Goal: Information Seeking & Learning: Learn about a topic

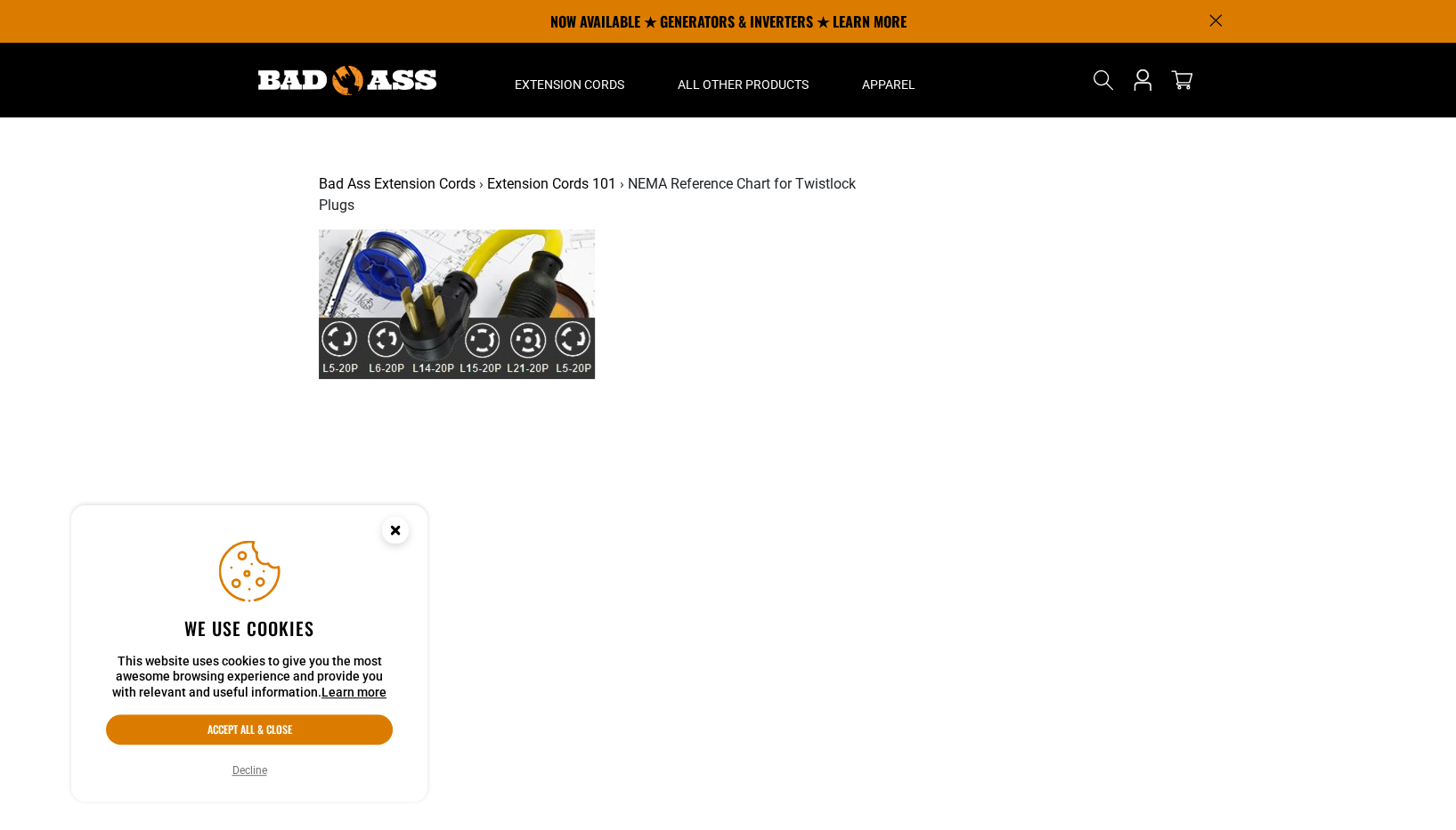
click at [393, 529] on circle "Cookie Consent" at bounding box center [396, 530] width 27 height 27
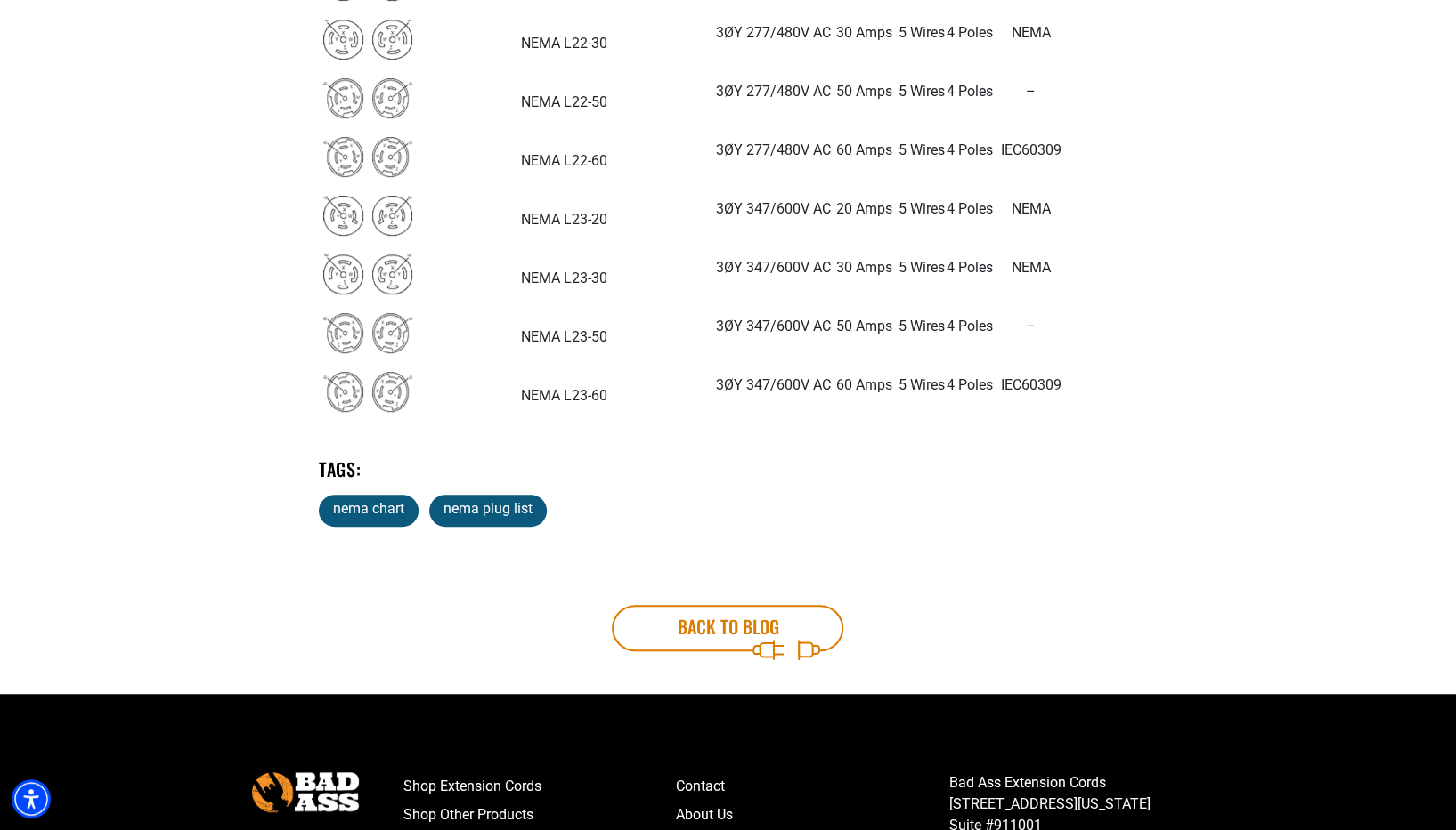
scroll to position [4795, 0]
click at [502, 498] on link "nema plug list" at bounding box center [488, 510] width 118 height 32
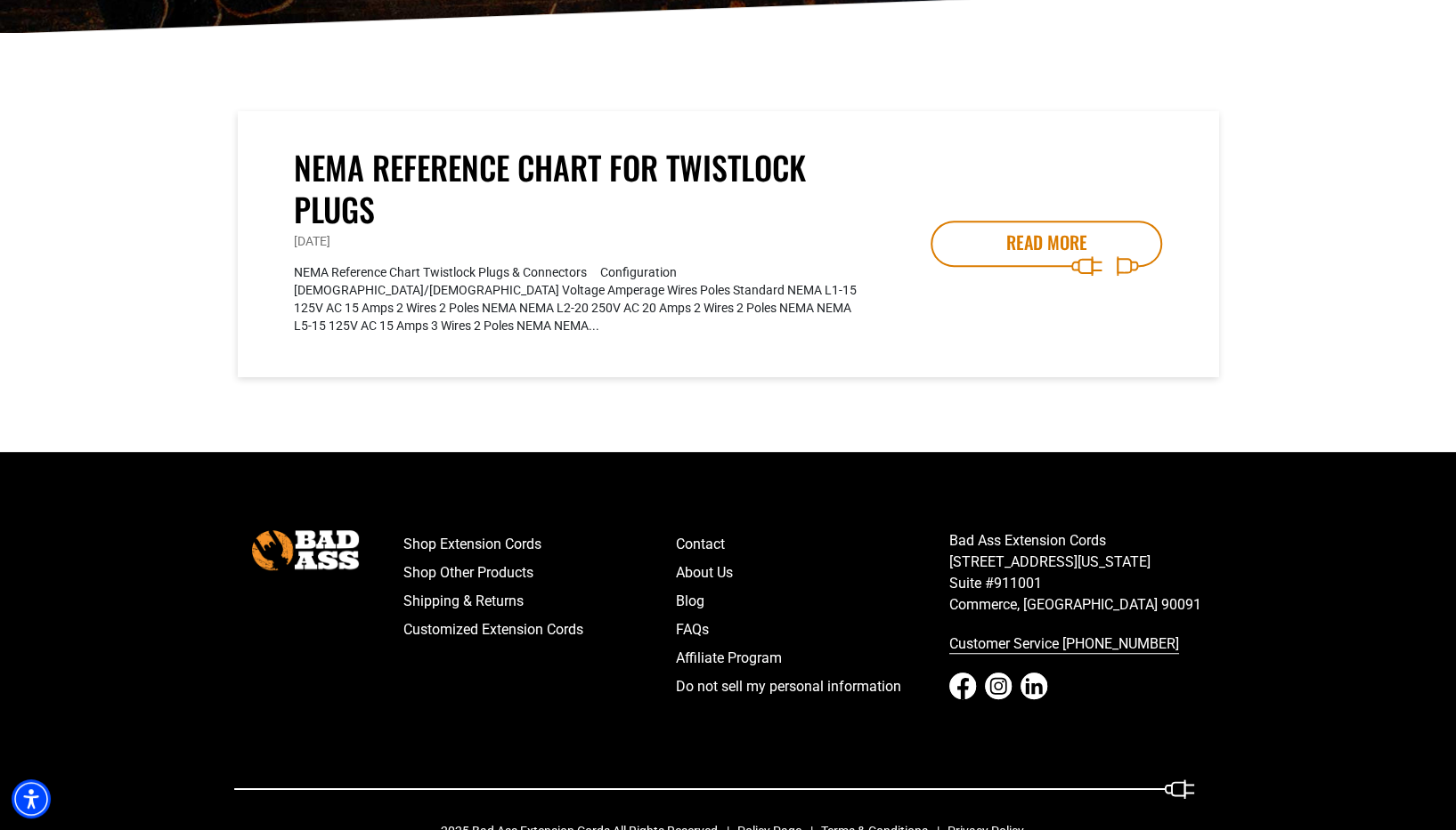
scroll to position [433, 0]
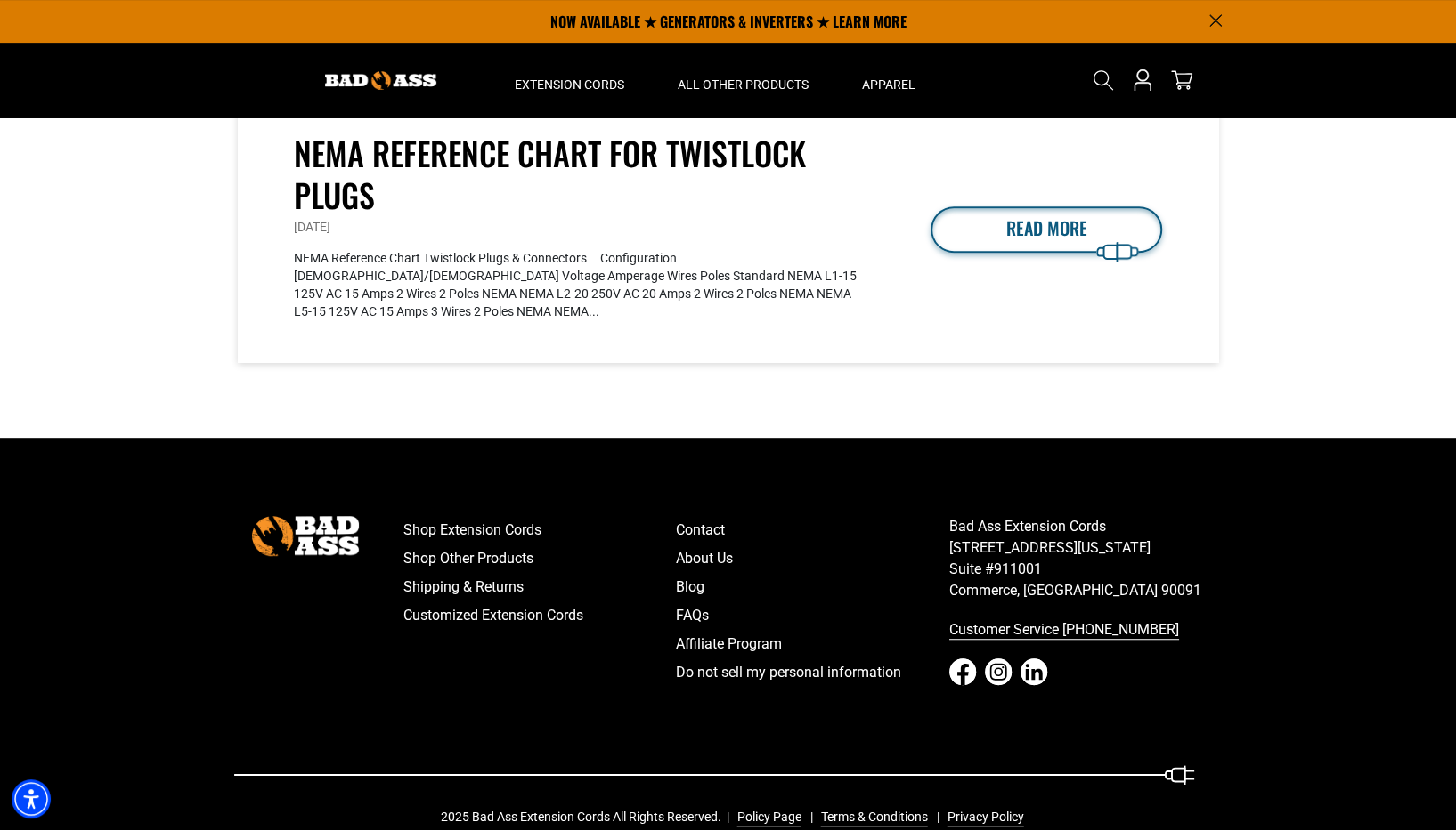
click at [1025, 216] on link "READ MORE" at bounding box center [1047, 229] width 232 height 46
